Goal: Check status: Check status

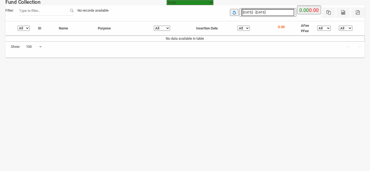
select select "[URL][DOMAIN_NAME]"
select select "100"
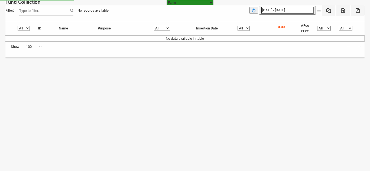
select select "[URL][DOMAIN_NAME]"
select select "100"
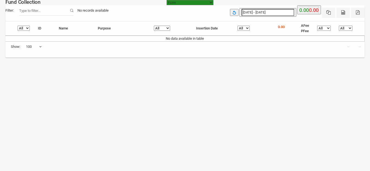
type input "[DATE]"
click at [279, 12] on input "[DATE] - [DATE]" at bounding box center [267, 12] width 52 height 7
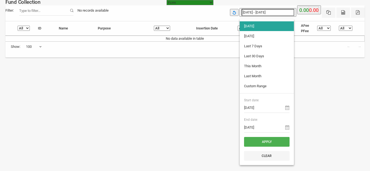
type input "[DATE]"
click at [247, 34] on li "[DATE]" at bounding box center [266, 36] width 54 height 10
type input "[DATE] - [DATE]"
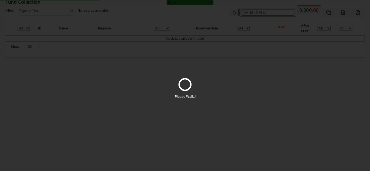
select select "100"
